Goal: Transaction & Acquisition: Subscribe to service/newsletter

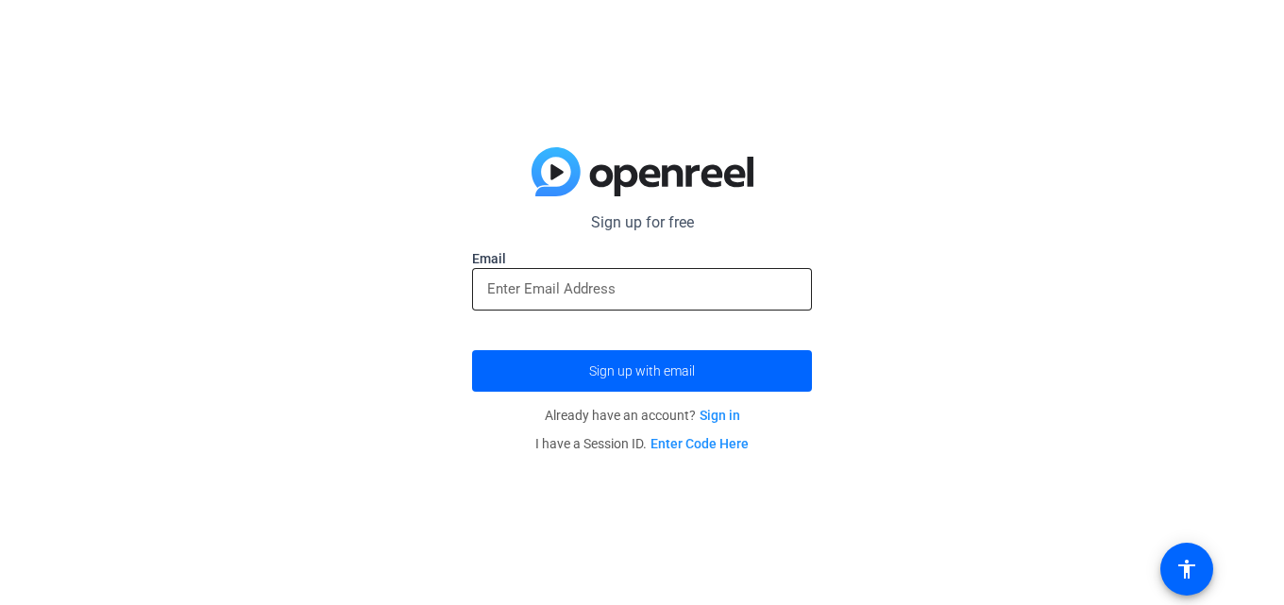
click at [601, 293] on input "email" at bounding box center [642, 288] width 310 height 23
click at [586, 307] on div at bounding box center [642, 289] width 310 height 42
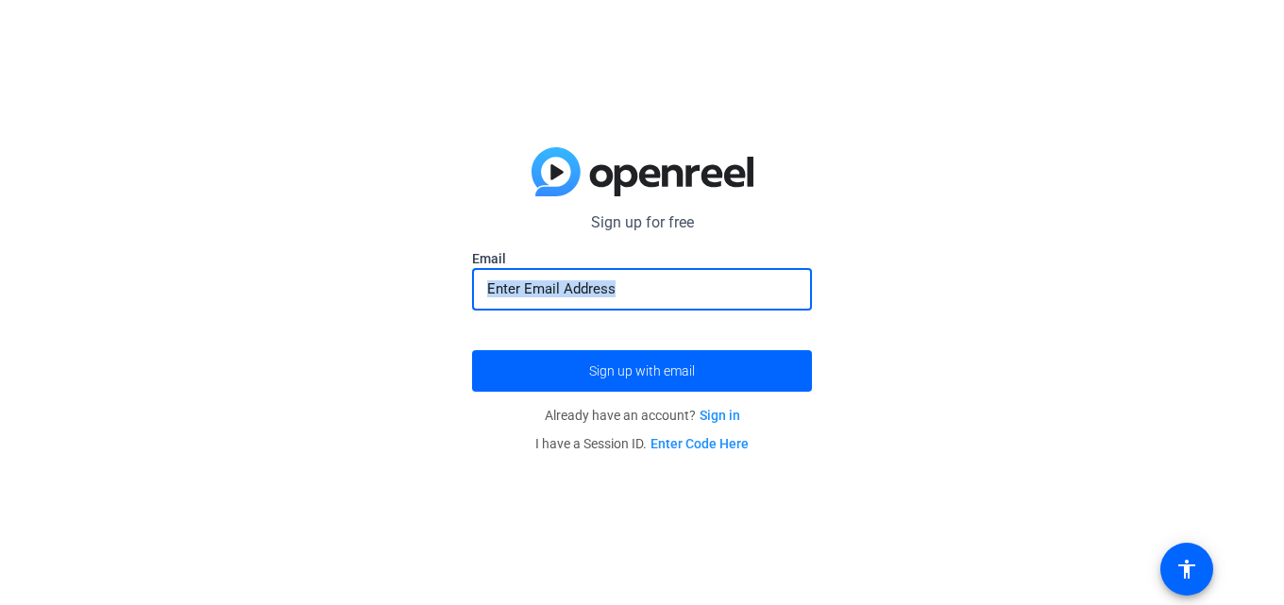
click at [586, 307] on div at bounding box center [642, 289] width 310 height 42
click at [540, 289] on input "email" at bounding box center [642, 288] width 310 height 23
paste input "[EMAIL_ADDRESS][DOMAIN_NAME]"
click at [540, 289] on input "[EMAIL_ADDRESS][DOMAIN_NAME]" at bounding box center [642, 288] width 310 height 23
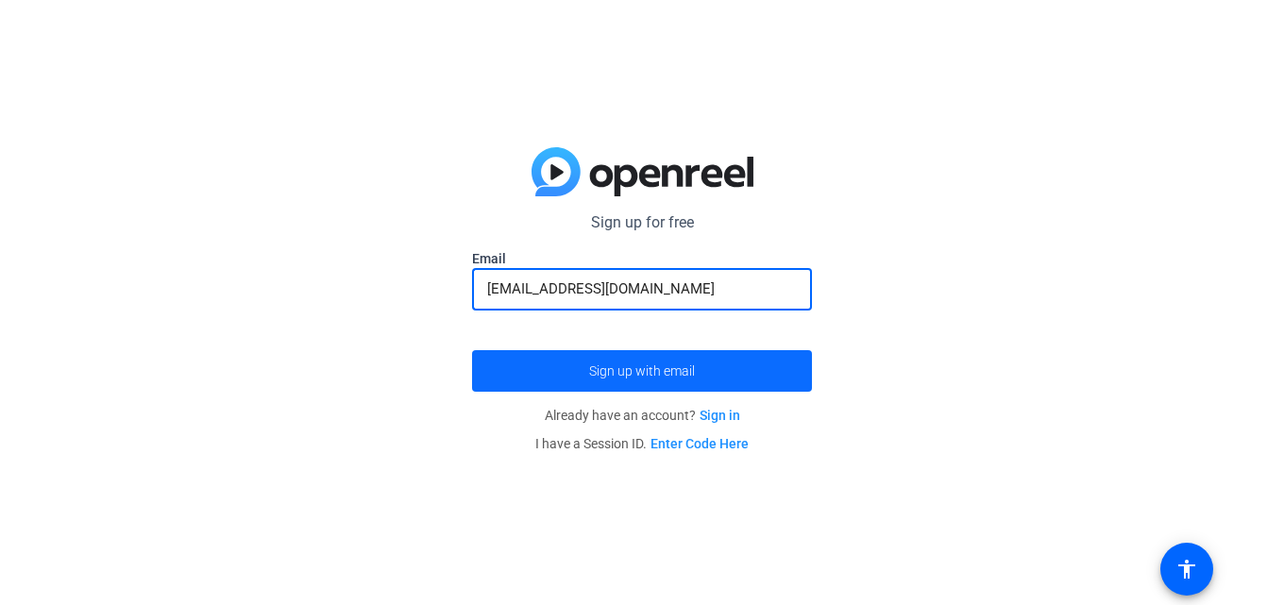
type input "[EMAIL_ADDRESS][DOMAIN_NAME]"
click at [623, 391] on span "submit" at bounding box center [642, 370] width 340 height 45
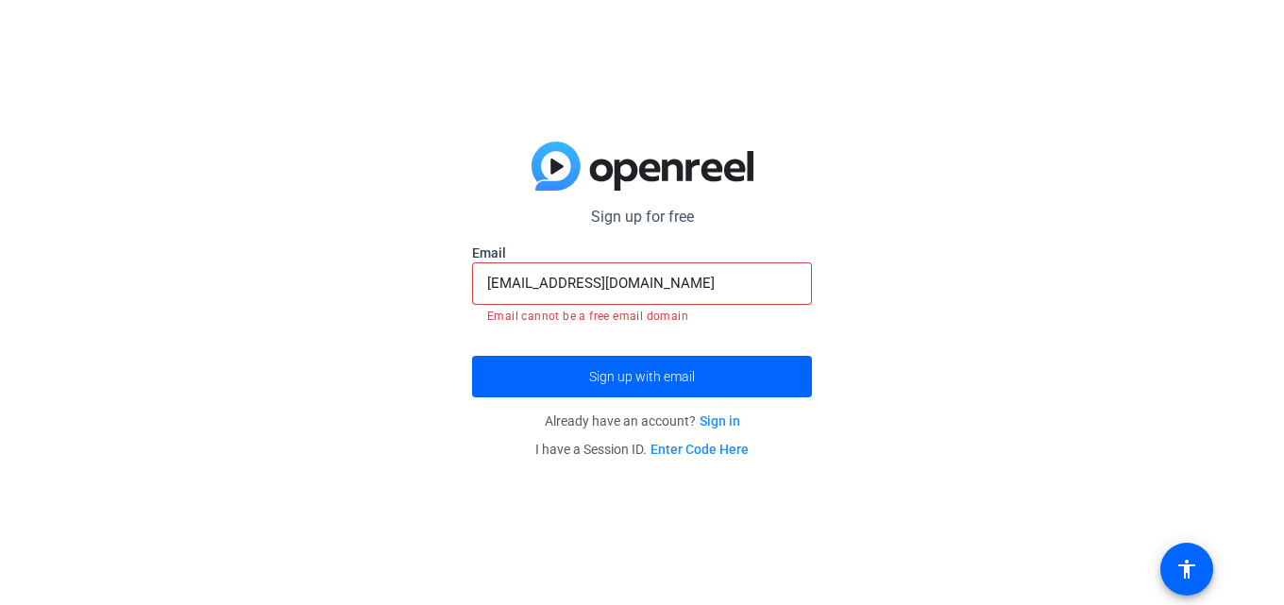
click at [722, 425] on link "Sign in" at bounding box center [719, 420] width 41 height 15
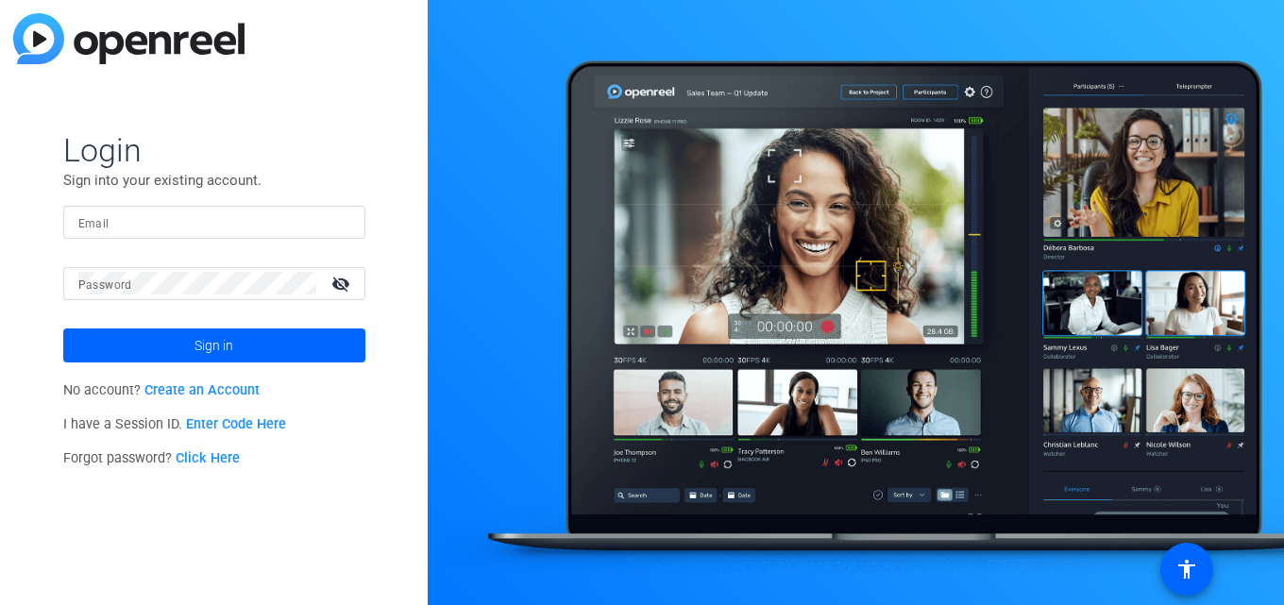
click at [211, 226] on input "Email" at bounding box center [214, 221] width 272 height 23
click at [202, 225] on input "Email" at bounding box center [214, 221] width 272 height 23
paste input "[EMAIL_ADDRESS][DOMAIN_NAME]"
type input "[EMAIL_ADDRESS][DOMAIN_NAME]"
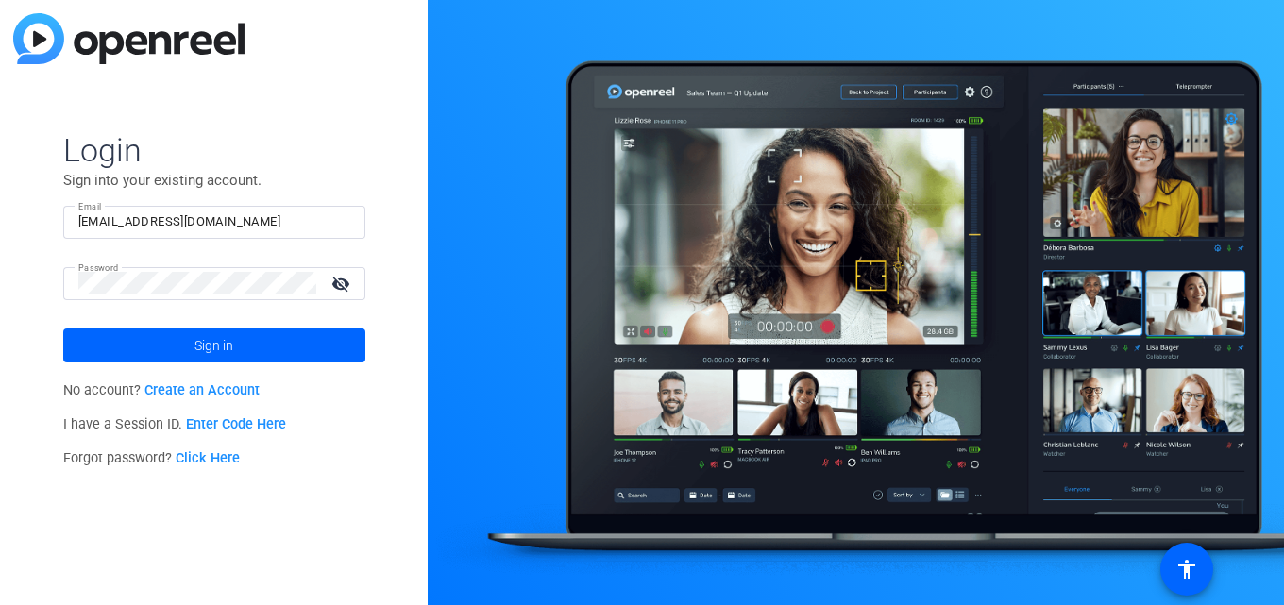
click at [344, 287] on mat-icon "visibility_off" at bounding box center [342, 283] width 45 height 27
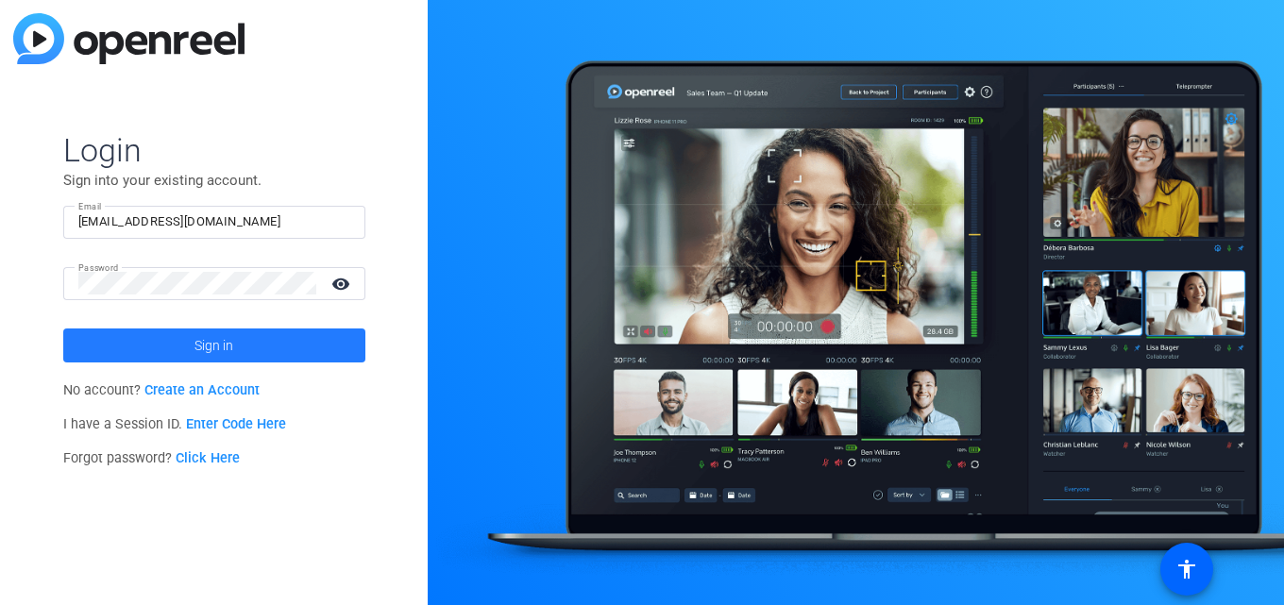
click at [258, 335] on span at bounding box center [214, 345] width 302 height 45
click at [227, 344] on span "Sign in" at bounding box center [213, 345] width 39 height 47
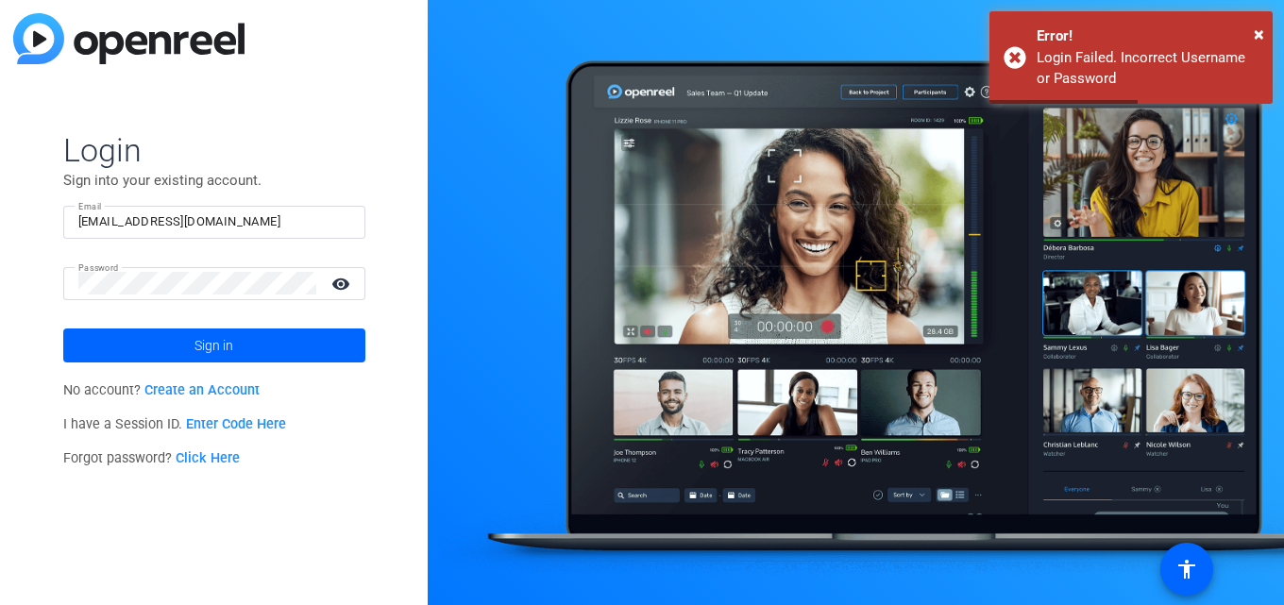
click at [240, 394] on link "Create an Account" at bounding box center [201, 390] width 115 height 16
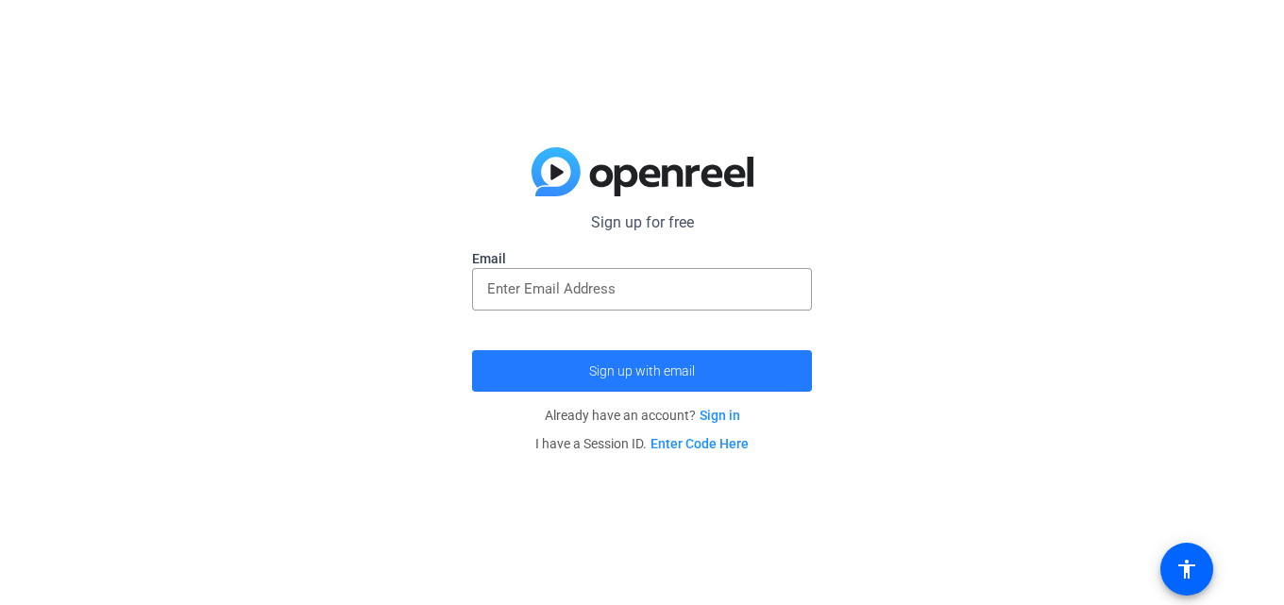
click at [714, 382] on span "submit" at bounding box center [642, 370] width 340 height 45
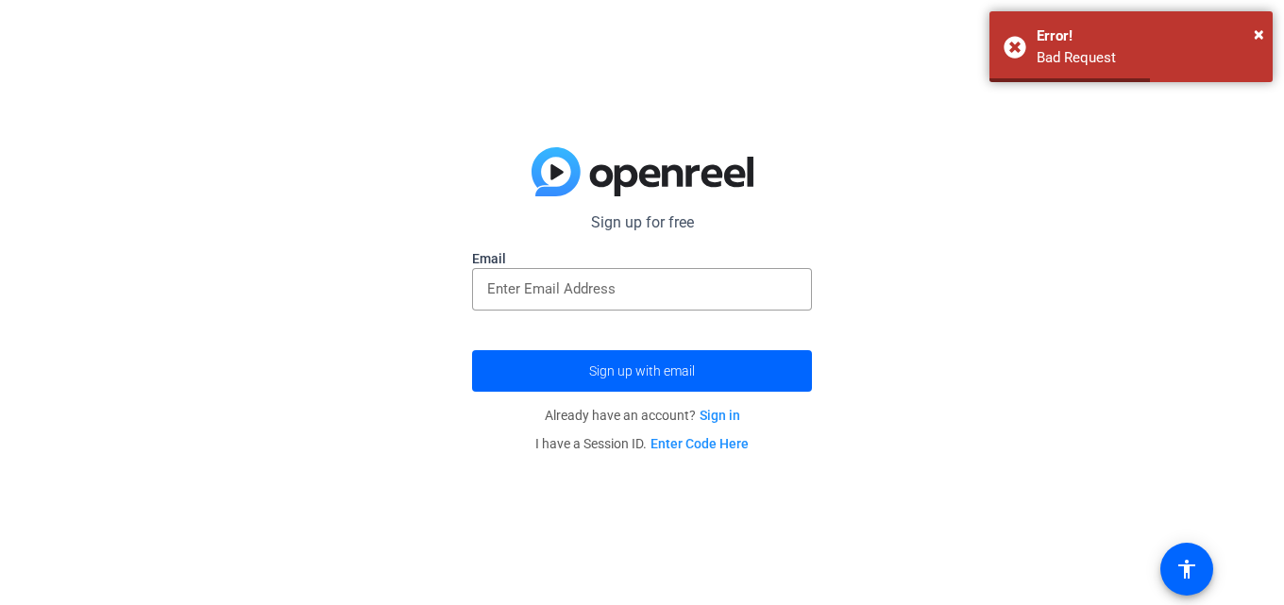
click at [660, 311] on div at bounding box center [642, 321] width 340 height 21
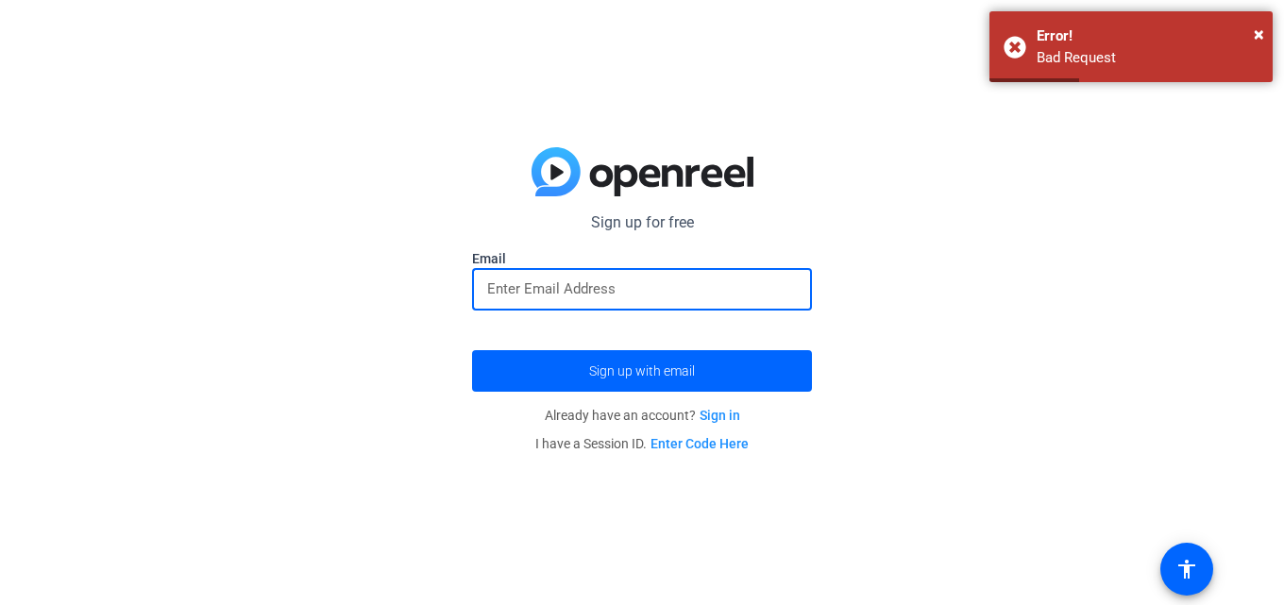
click at [619, 283] on input "email" at bounding box center [642, 288] width 310 height 23
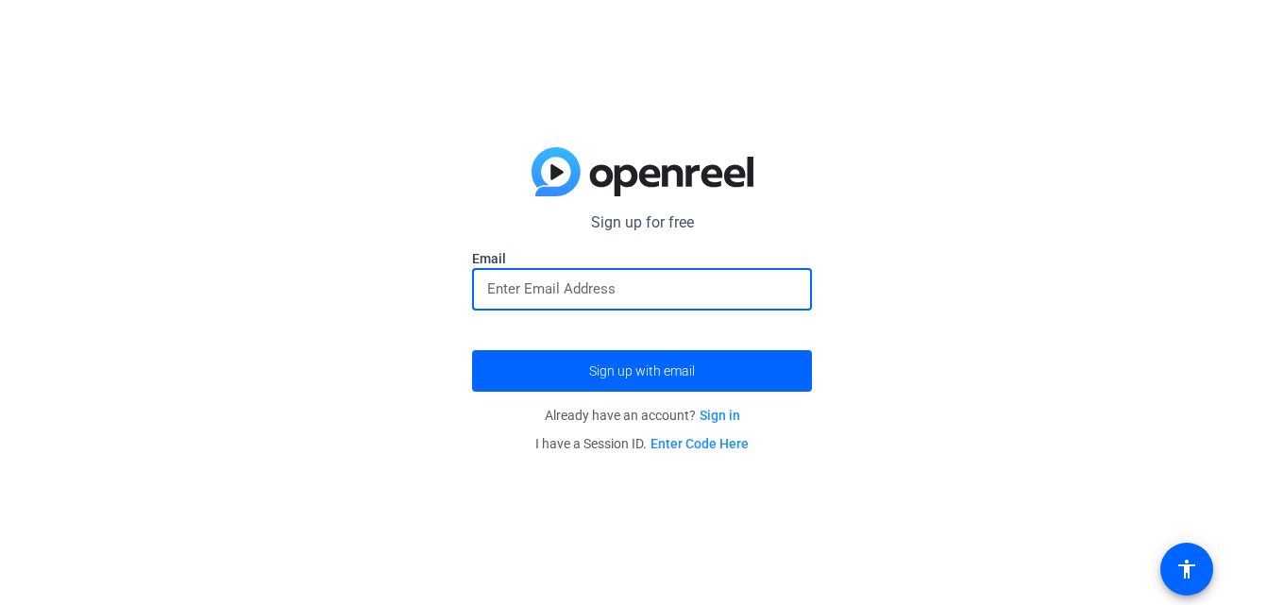
type input "[EMAIL_ADDRESS][DOMAIN_NAME]"
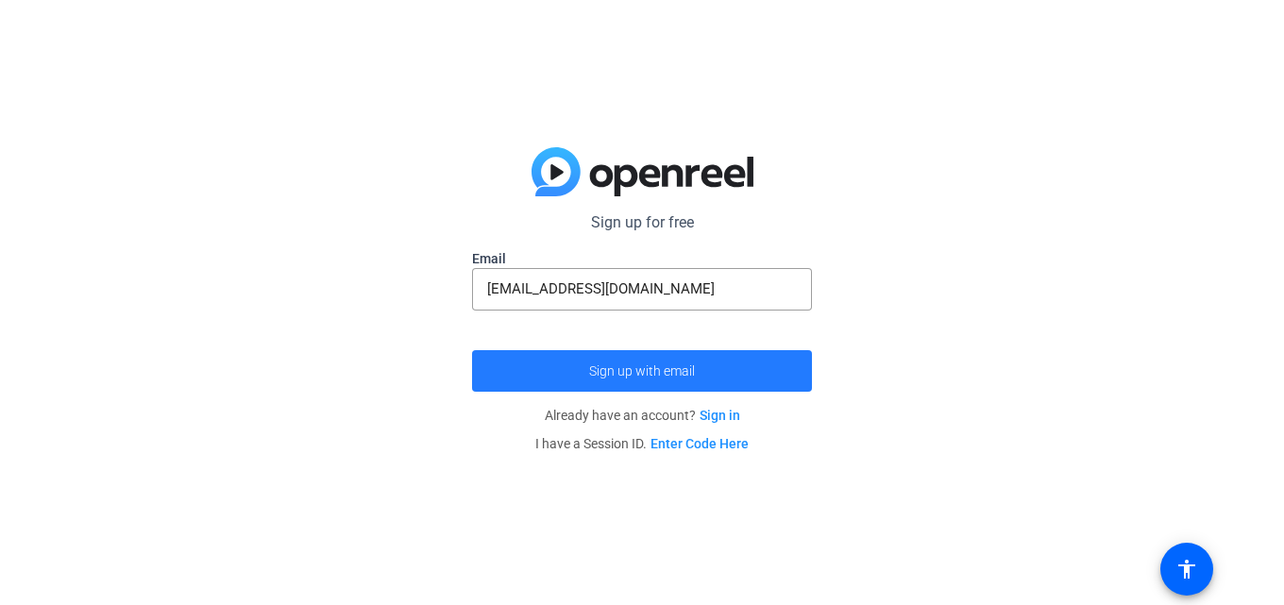
click at [656, 371] on span "Sign up with email" at bounding box center [642, 371] width 106 height 0
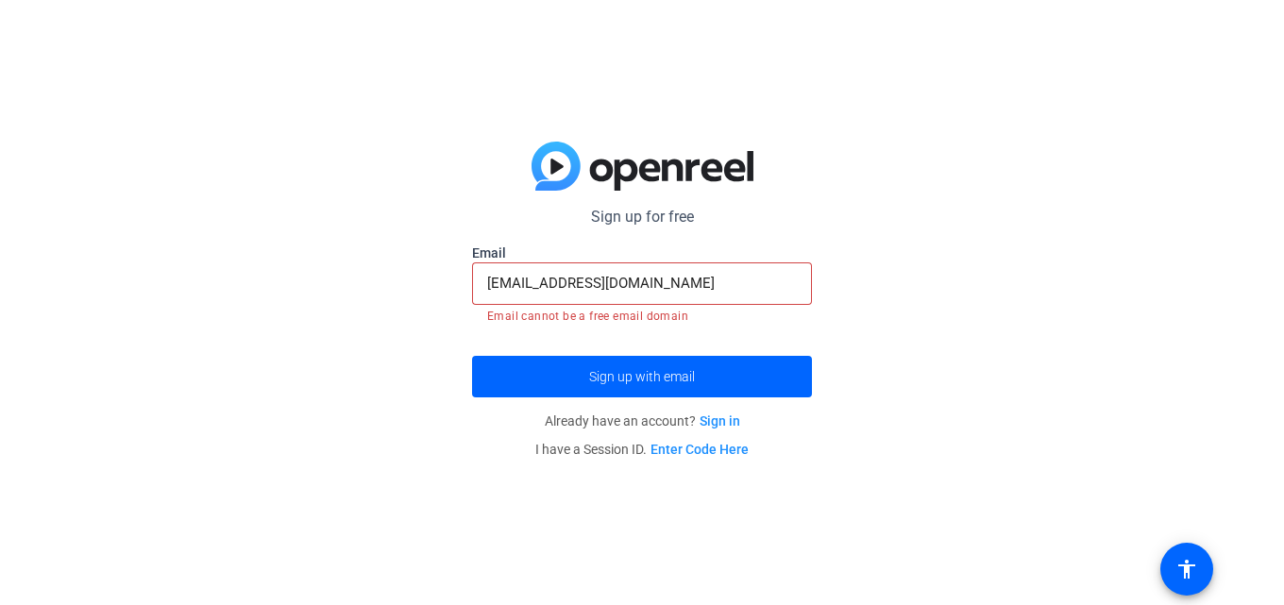
click at [716, 426] on link "Sign in" at bounding box center [719, 420] width 41 height 15
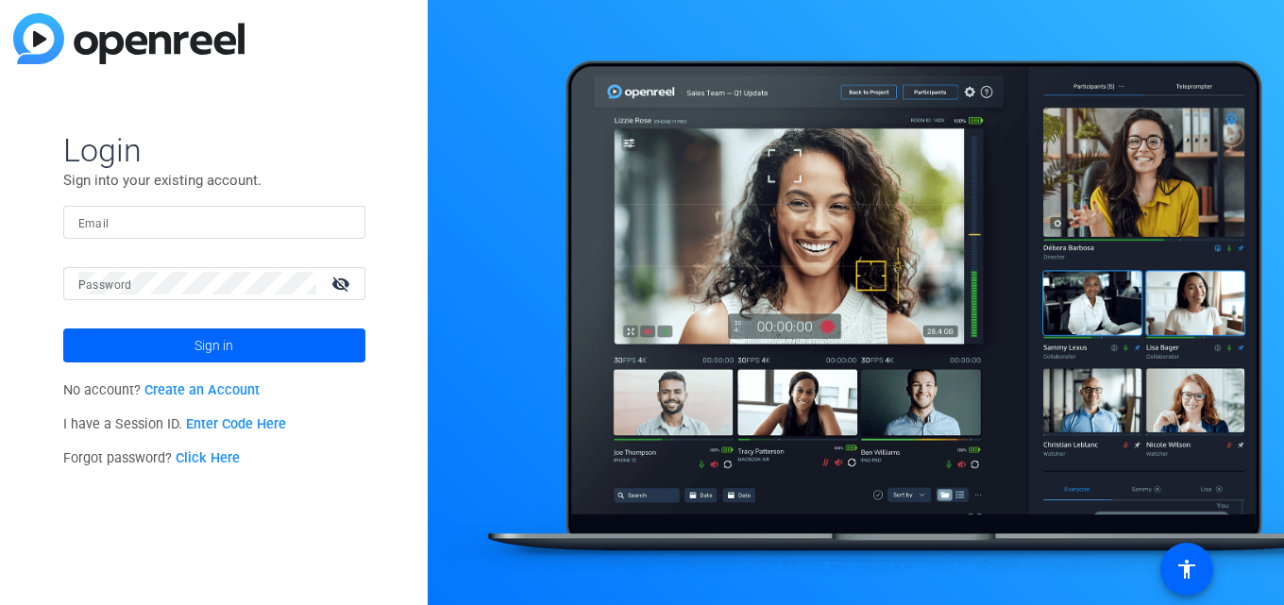
type input "[EMAIL_ADDRESS][DOMAIN_NAME]"
